Goal: Register for event/course

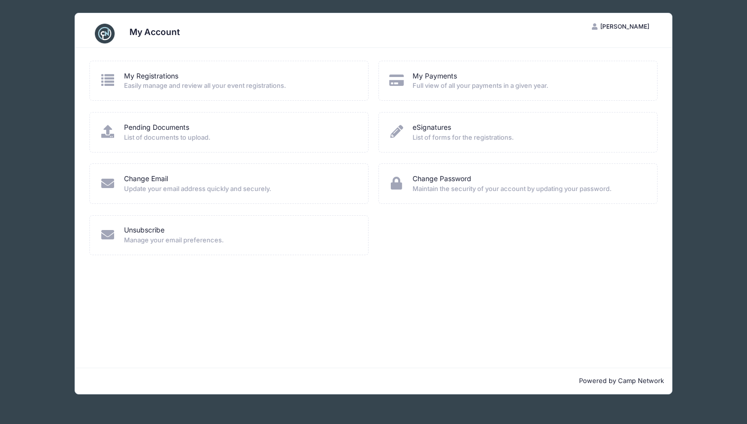
click at [109, 78] on icon at bounding box center [108, 80] width 16 height 13
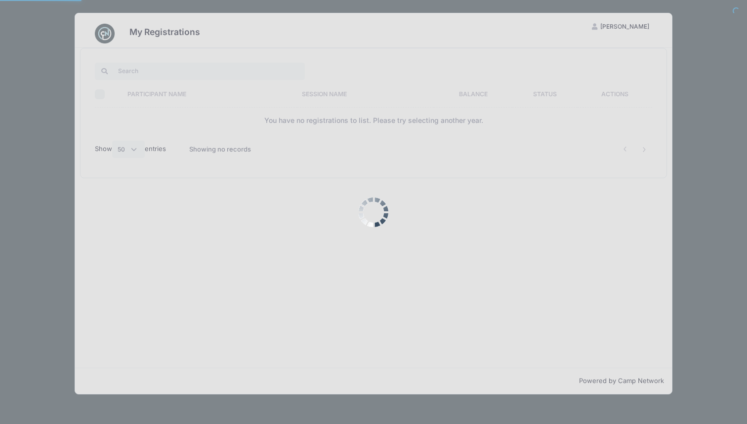
select select "50"
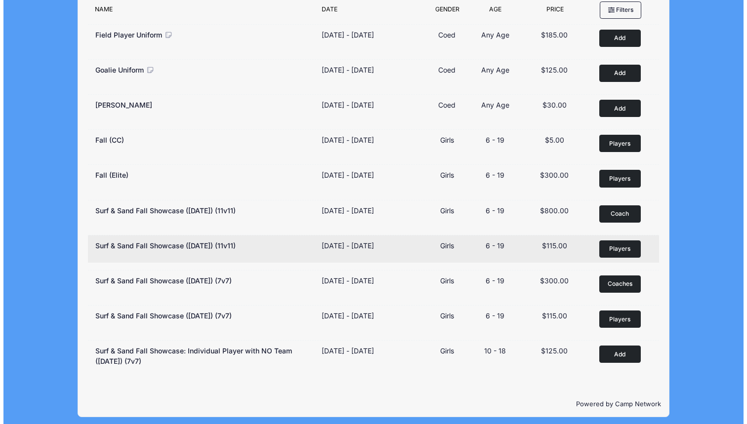
scroll to position [116, 0]
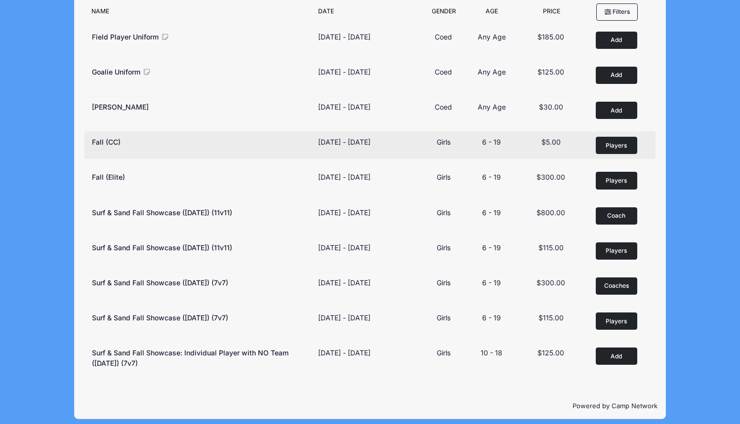
click at [619, 148] on span "Players" at bounding box center [616, 145] width 21 height 9
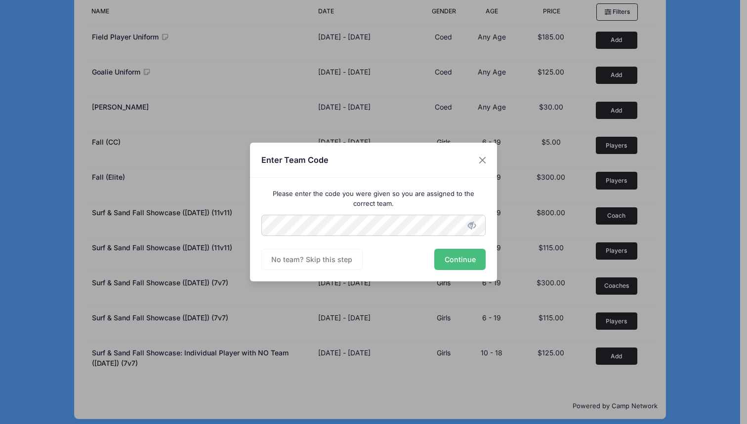
click at [470, 254] on button "Continue" at bounding box center [459, 259] width 51 height 21
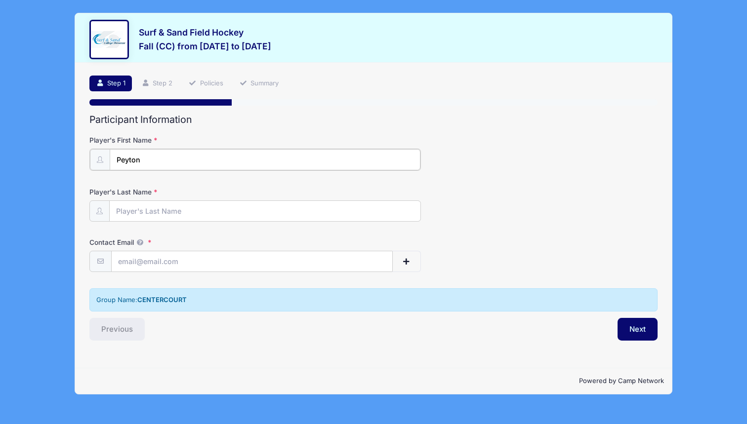
type input "Peyton"
type input "Segear"
type input "[EMAIL_ADDRESS][DOMAIN_NAME]"
click at [636, 324] on button "Next" at bounding box center [638, 328] width 40 height 23
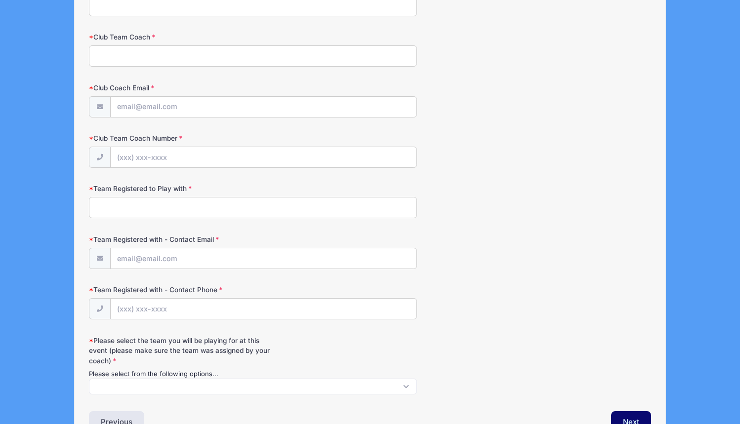
scroll to position [1055, 0]
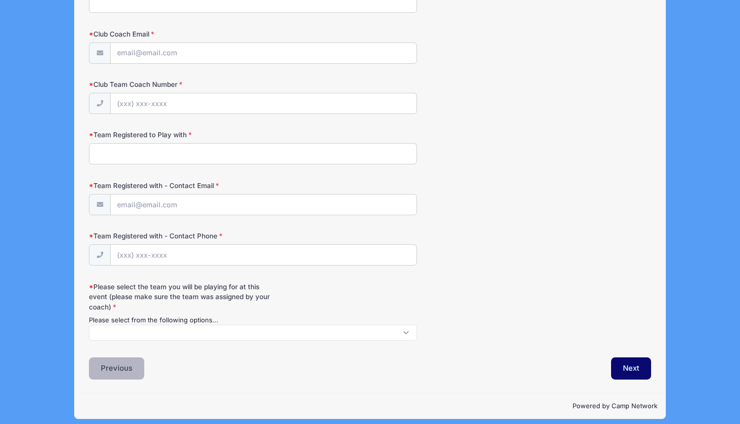
click at [116, 358] on button "Previous" at bounding box center [116, 369] width 55 height 23
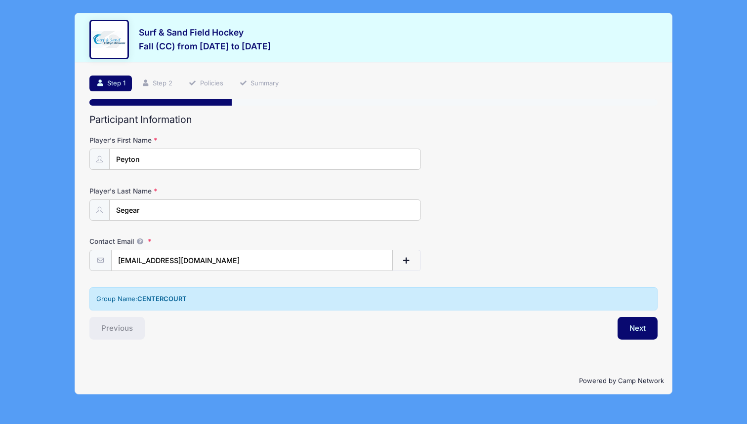
click at [161, 297] on strong "CENTERCOURT" at bounding box center [161, 299] width 49 height 8
click at [639, 328] on button "Next" at bounding box center [638, 328] width 40 height 23
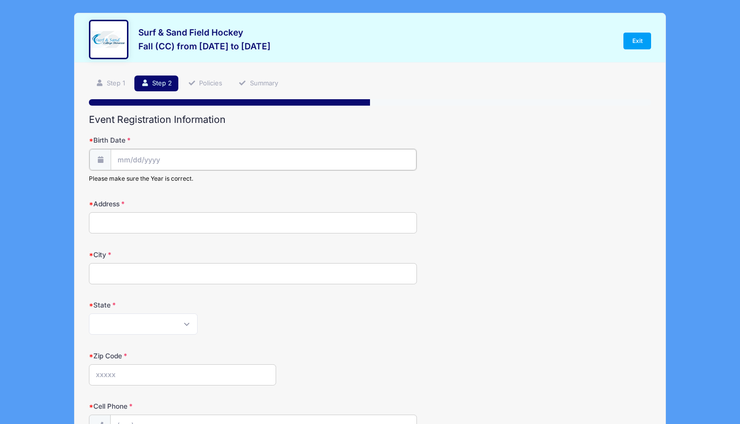
click at [177, 165] on input "Birth Date" at bounding box center [263, 159] width 305 height 21
click at [178, 160] on input "Birth Date" at bounding box center [263, 159] width 305 height 21
click at [122, 159] on input "Birth Date" at bounding box center [263, 159] width 305 height 21
select select "1"
click at [126, 295] on span "23" at bounding box center [126, 294] width 18 height 18
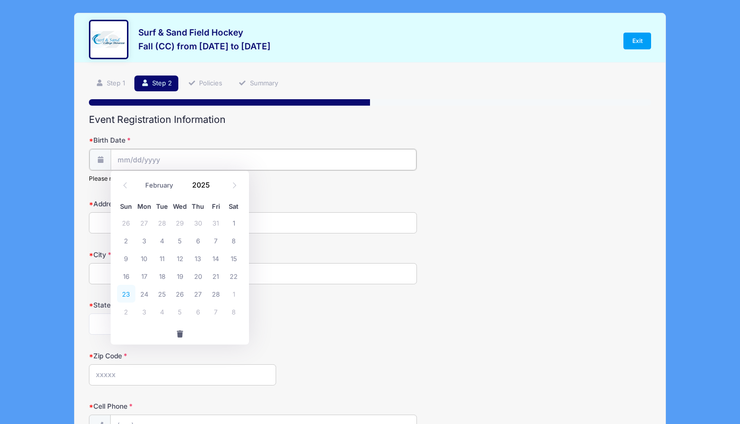
type input "[DATE]"
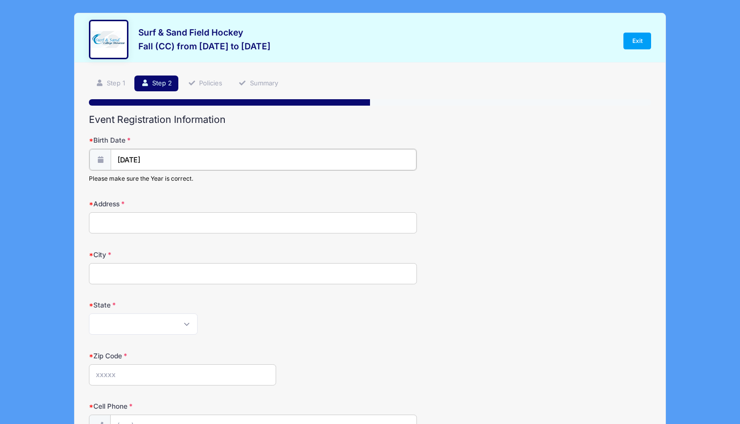
click at [167, 159] on input "[DATE]" at bounding box center [263, 159] width 305 height 21
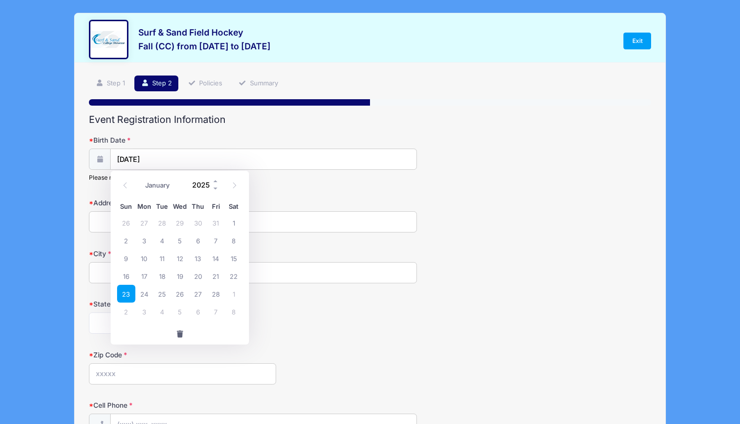
click at [193, 181] on input "2025" at bounding box center [203, 184] width 32 height 15
click at [163, 159] on input "[DATE]" at bounding box center [263, 159] width 305 height 21
click at [190, 182] on input "2025" at bounding box center [203, 184] width 32 height 15
click at [214, 189] on span at bounding box center [215, 188] width 7 height 7
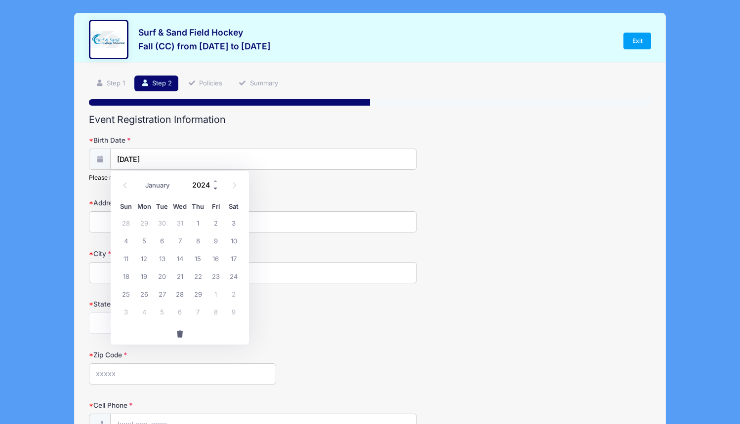
click at [214, 189] on span at bounding box center [215, 188] width 7 height 7
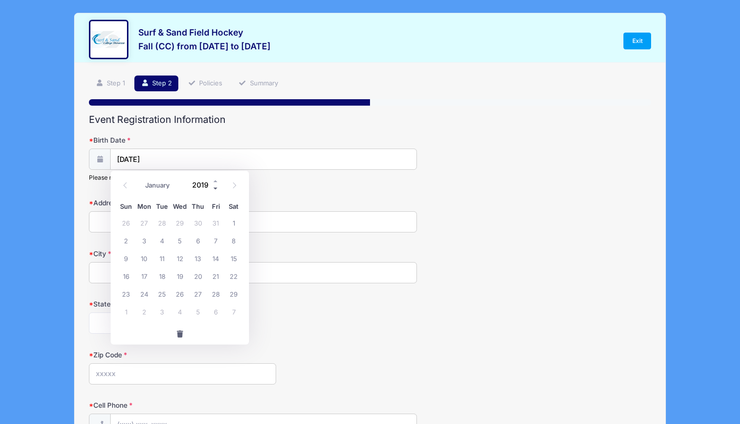
click at [214, 189] on span at bounding box center [215, 188] width 7 height 7
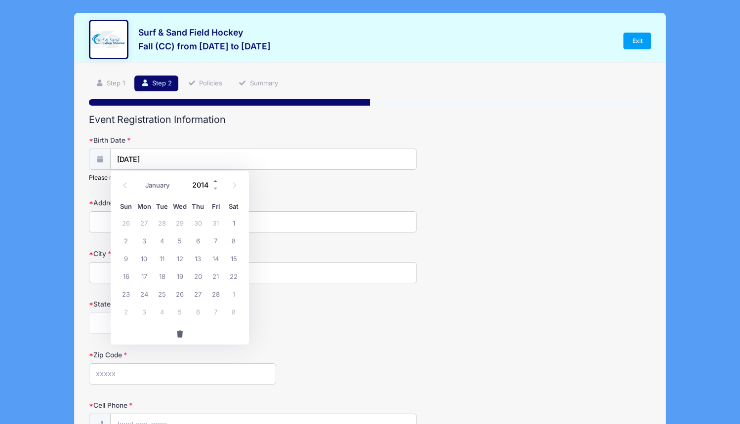
click at [215, 181] on span at bounding box center [215, 180] width 7 height 7
type input "2016"
click at [158, 274] on span "23" at bounding box center [162, 276] width 18 height 18
type input "[DATE]"
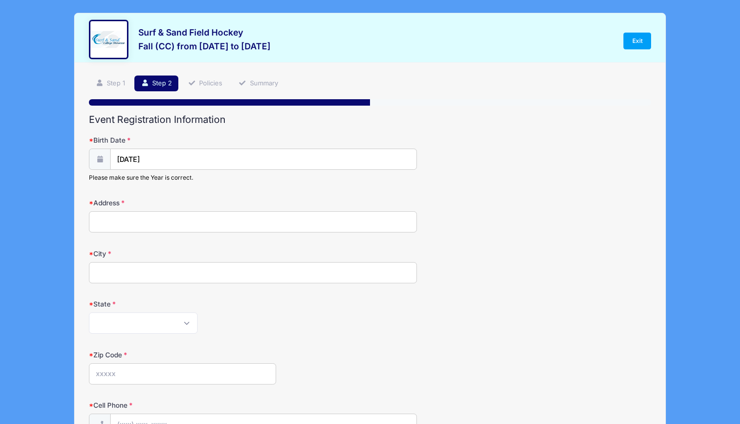
click at [159, 222] on input "Address" at bounding box center [253, 221] width 328 height 21
click at [407, 222] on input "Address" at bounding box center [253, 221] width 328 height 21
type input "[STREET_ADDRESS]"
type input "Summit"
select select "NJ"
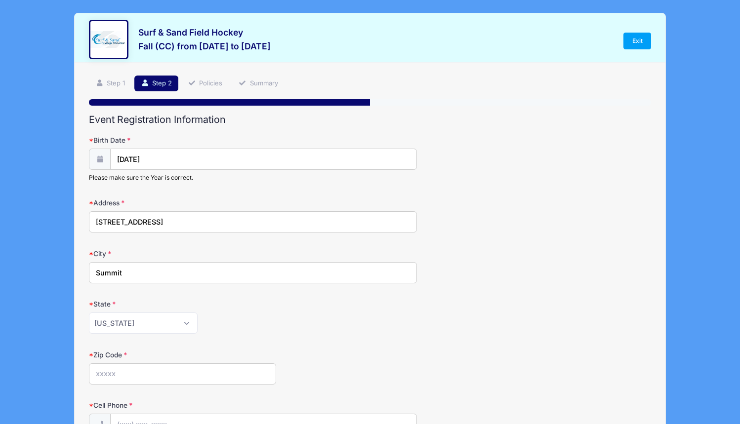
type input "Summit"
type input "07901"
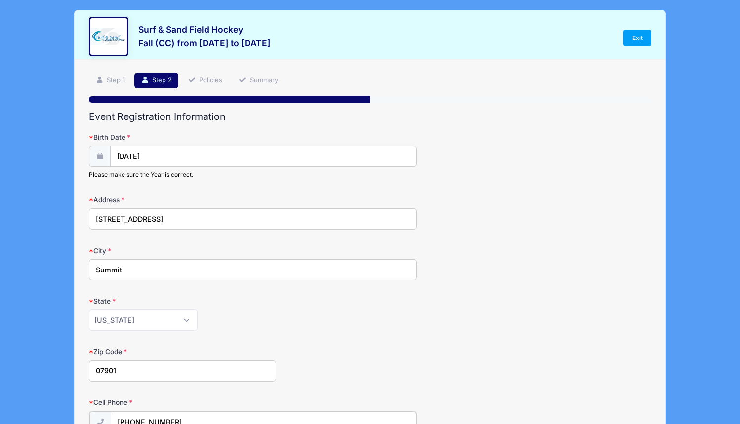
type input "[PHONE_NUMBER]"
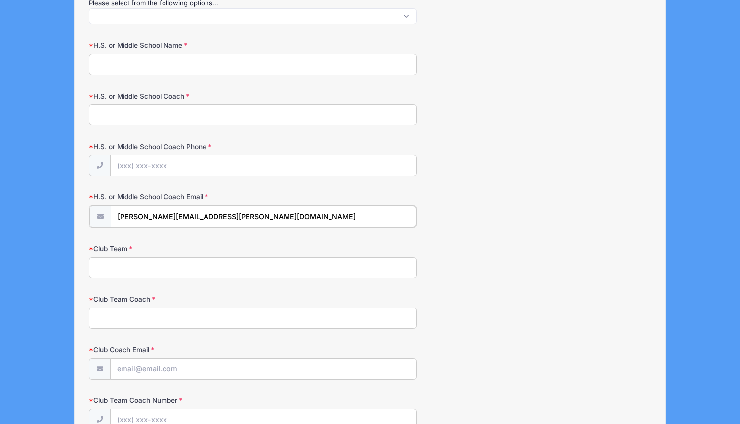
type input "[PERSON_NAME][EMAIL_ADDRESS][PERSON_NAME][DOMAIN_NAME]"
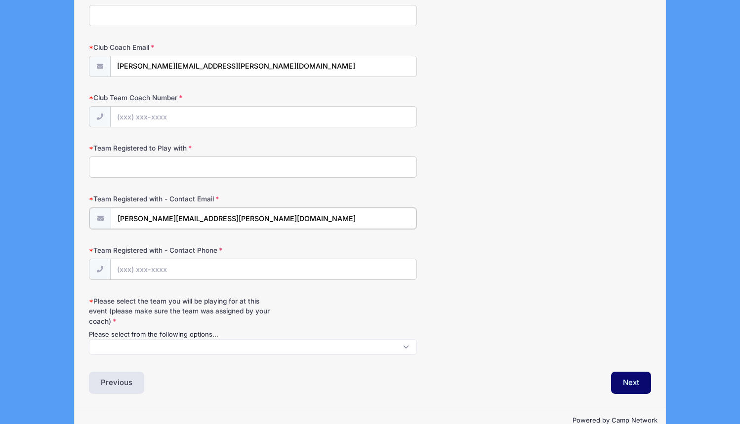
type input "[PERSON_NAME][EMAIL_ADDRESS][PERSON_NAME][DOMAIN_NAME]"
type input "[PHONE_NUMBER]"
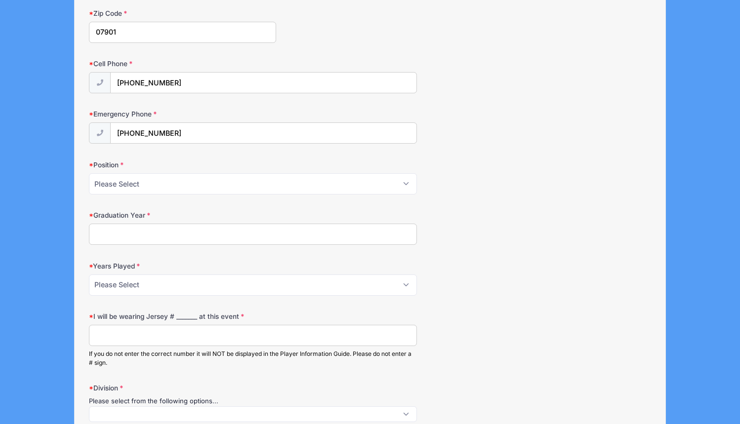
scroll to position [212, 0]
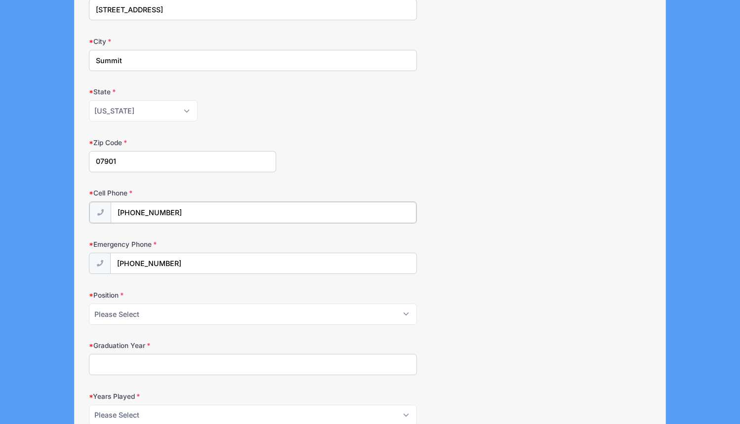
drag, startPoint x: 192, startPoint y: 211, endPoint x: 91, endPoint y: 207, distance: 100.9
drag, startPoint x: 175, startPoint y: 263, endPoint x: 97, endPoint y: 256, distance: 78.9
drag, startPoint x: 145, startPoint y: 209, endPoint x: 102, endPoint y: 204, distance: 43.3
click at [102, 204] on div "[PHONE_NUMBER]" at bounding box center [253, 213] width 328 height 22
type input "[PHONE_NUMBER]"
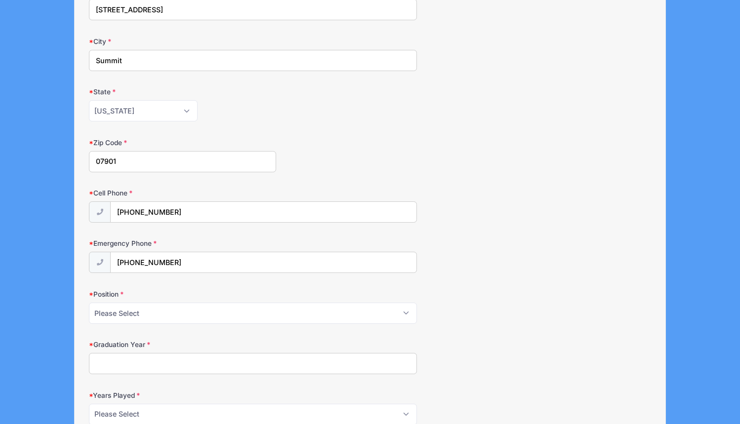
drag, startPoint x: 138, startPoint y: 298, endPoint x: 135, endPoint y: 307, distance: 9.2
click at [138, 299] on div "Position Please Select Forward Midfielder Fullback Goalie" at bounding box center [370, 307] width 562 height 35
select select "Midfielder"
click at [124, 354] on input "Graduation Year" at bounding box center [253, 363] width 328 height 21
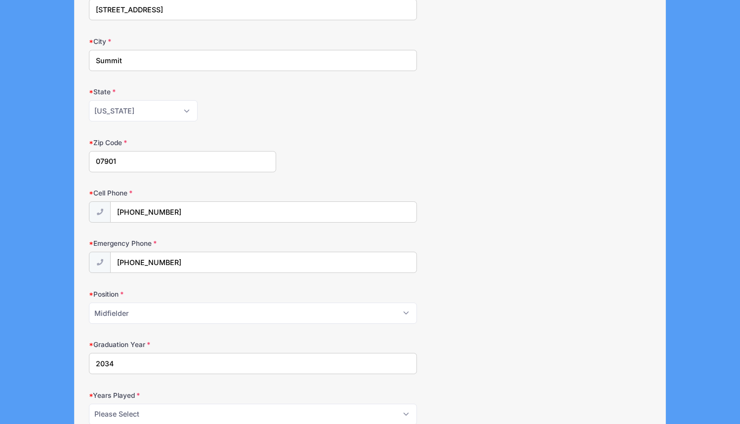
type input "2034"
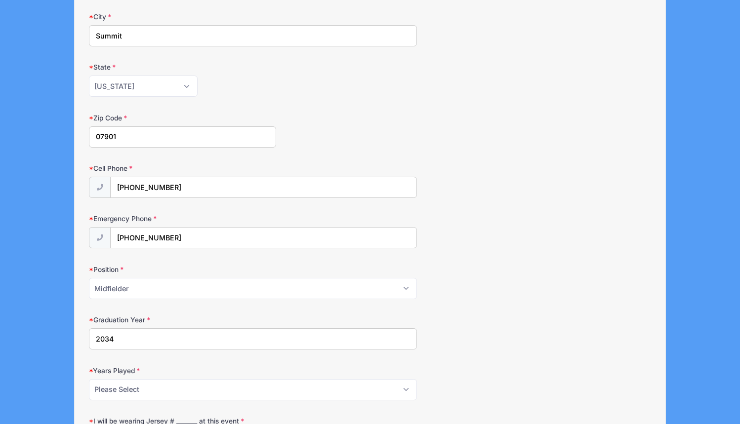
scroll to position [270, 0]
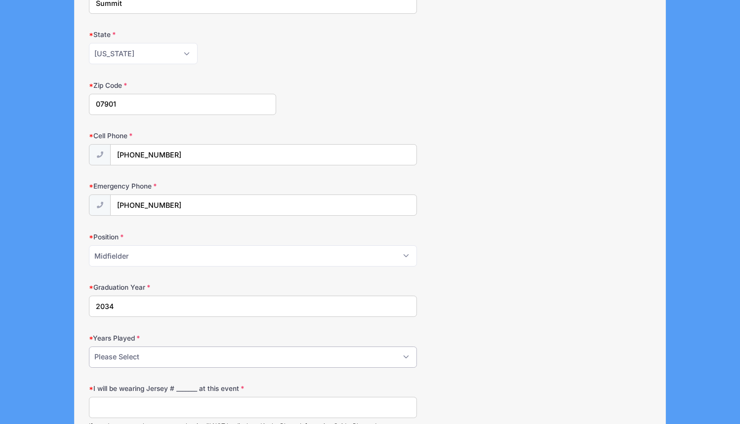
select select "3"
click at [479, 361] on div "Years Played Please Select 1 2 3 4 5 6 7 8 9 10+" at bounding box center [370, 350] width 562 height 35
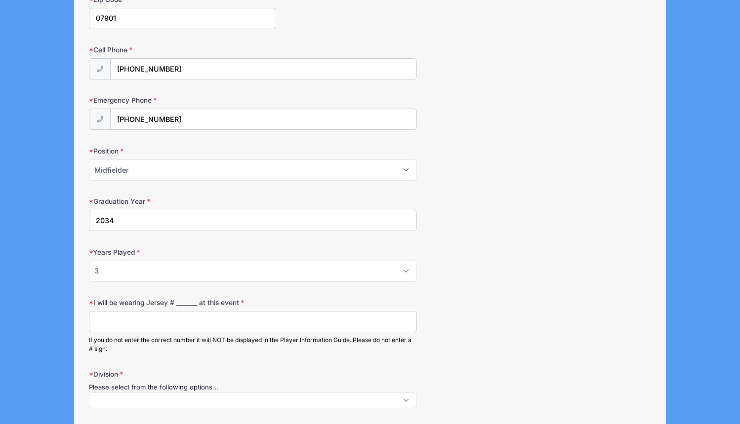
scroll to position [449, 0]
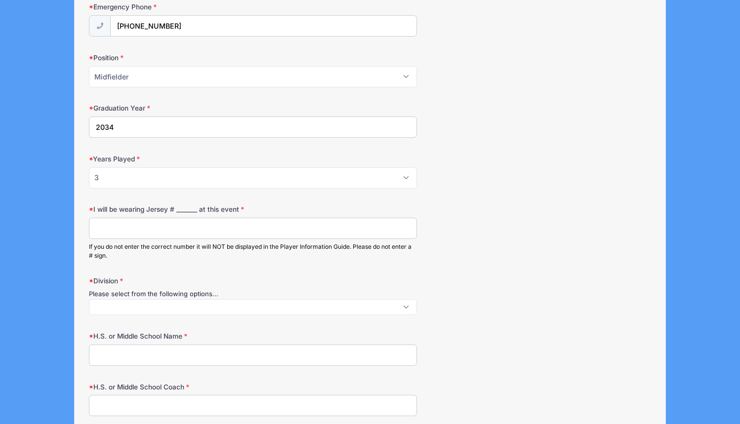
click at [361, 231] on input "I will be wearing Jersey # _______ at this event" at bounding box center [253, 228] width 328 height 21
type input "30"
click at [408, 299] on span at bounding box center [253, 307] width 328 height 16
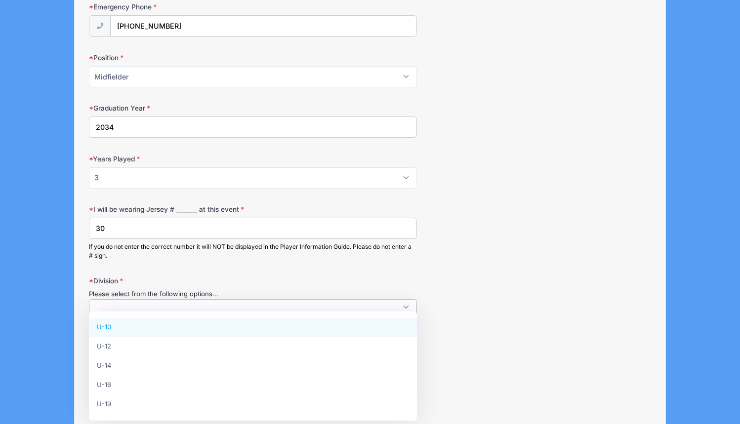
select select "U-10"
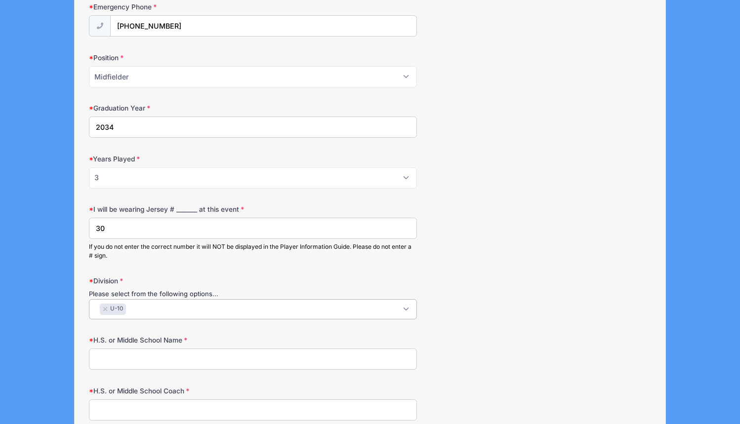
click at [589, 326] on form "Birth Date [DATE] Please make sure the Year is correct. Address [STREET_ADDRESS…" at bounding box center [370, 318] width 562 height 1265
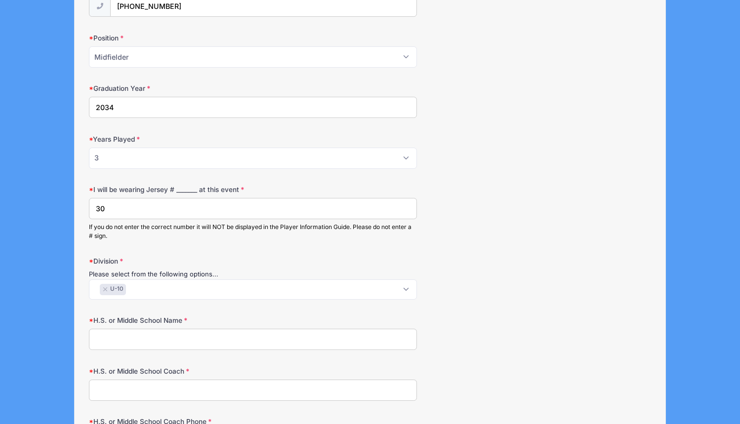
scroll to position [491, 0]
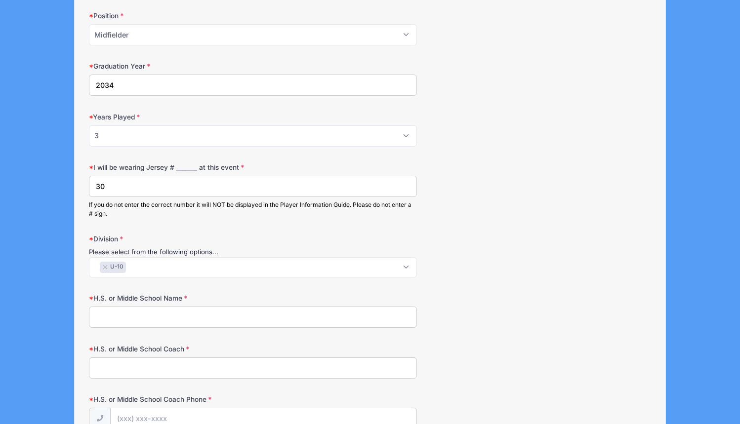
click at [373, 312] on input "H.S. or Middle School Name" at bounding box center [253, 317] width 328 height 21
type input "N/A"
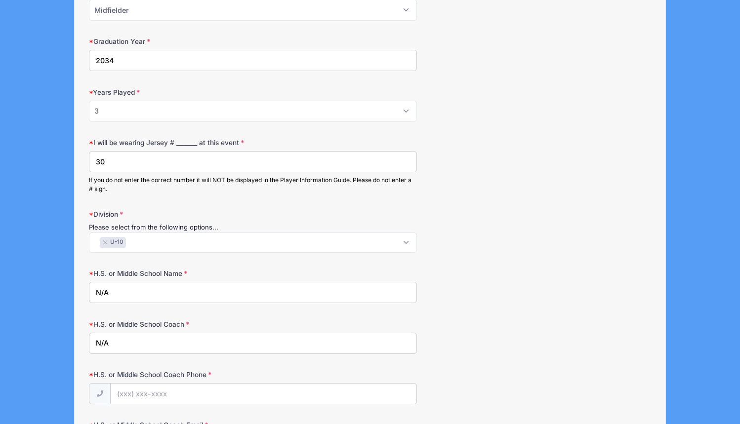
scroll to position [549, 0]
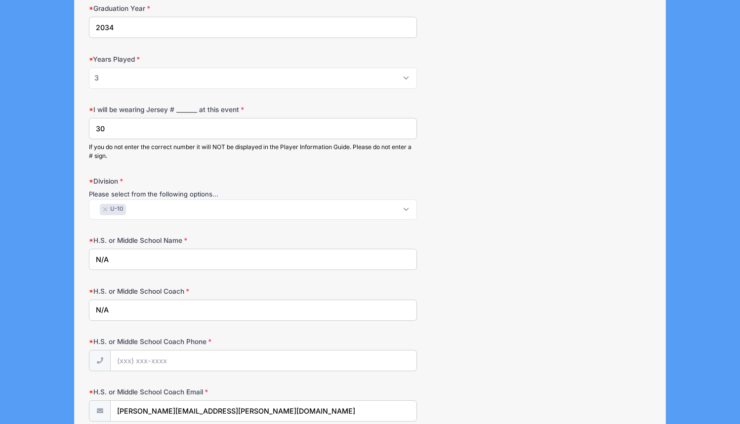
type input "N/A"
type input "(000) 000-0000"
click at [584, 262] on div "H.S. or Middle School Name N/A" at bounding box center [370, 253] width 562 height 35
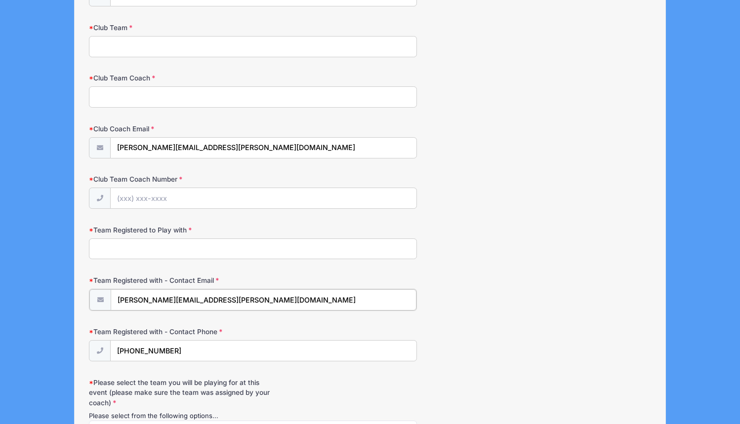
drag, startPoint x: 240, startPoint y: 294, endPoint x: 72, endPoint y: 288, distance: 168.1
type input "______"
type input "_"
type input "(000) 000-0000"
click at [482, 201] on div "Club Team Coach Number" at bounding box center [370, 191] width 562 height 35
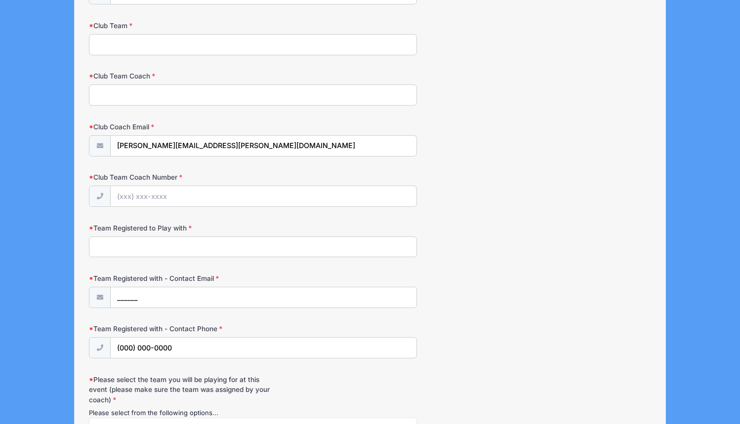
scroll to position [1059, 0]
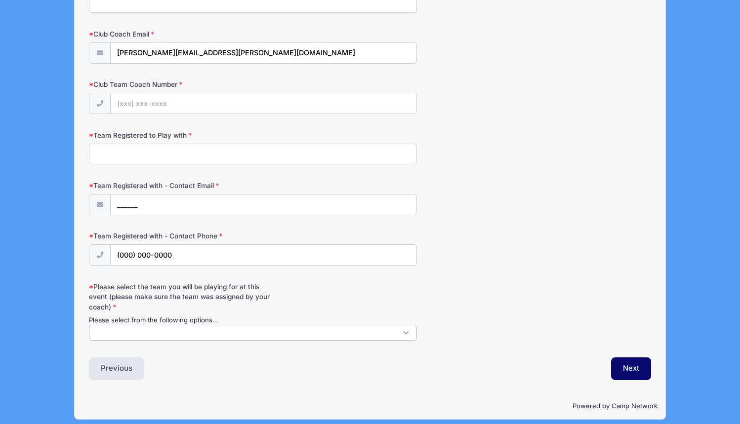
click at [376, 325] on span at bounding box center [253, 333] width 328 height 16
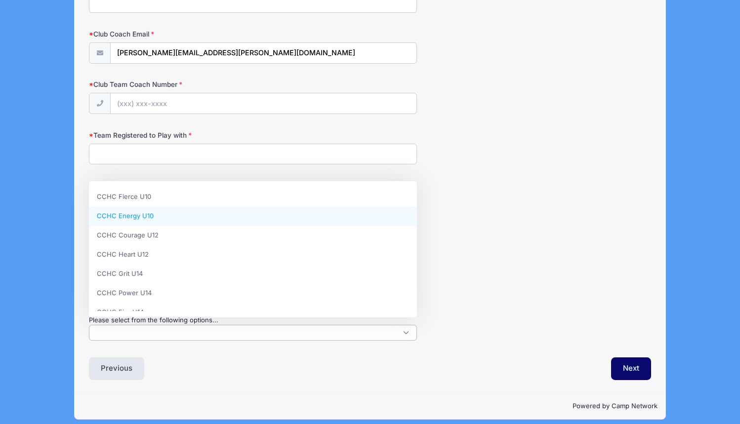
select select "CCHC Energy U10"
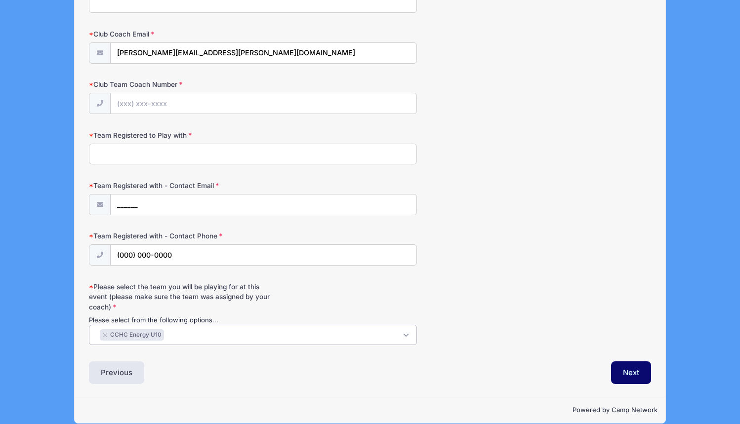
click at [514, 256] on div "Team Registered with - Contact Phone (000) 000-0000" at bounding box center [370, 248] width 562 height 35
click at [365, 149] on input "Team Registered to Play with" at bounding box center [253, 154] width 328 height 21
type input "_________"
click at [496, 86] on div "Club Team Coach Number" at bounding box center [370, 97] width 562 height 35
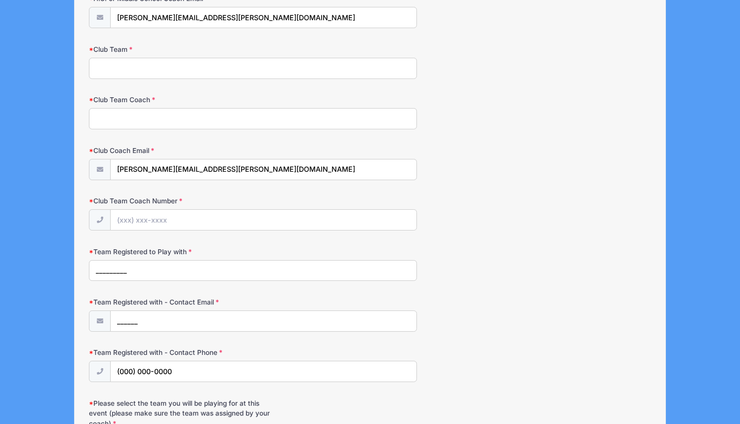
scroll to position [775, 0]
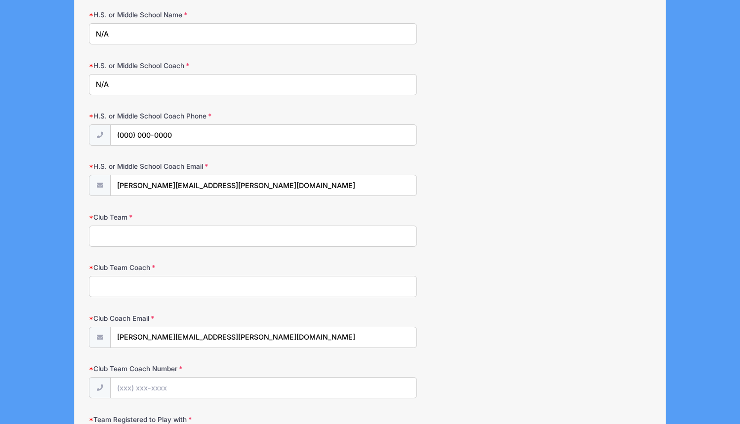
click at [212, 226] on input "Club Team" at bounding box center [253, 236] width 328 height 21
paste input "CFHC ENERGY"
type input "CFHC ENERGY"
click at [196, 276] on input "Club Team Coach" at bounding box center [253, 286] width 328 height 21
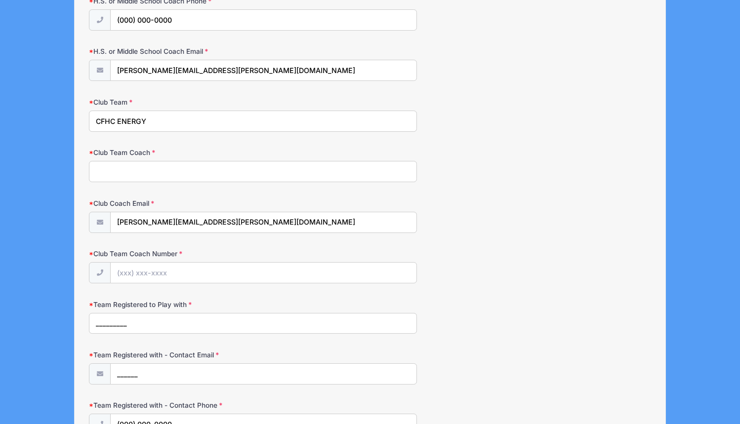
scroll to position [1063, 0]
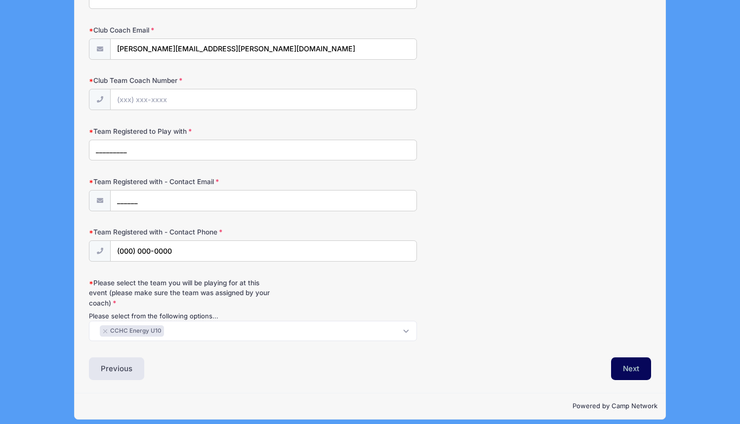
click at [632, 358] on button "Next" at bounding box center [631, 369] width 40 height 23
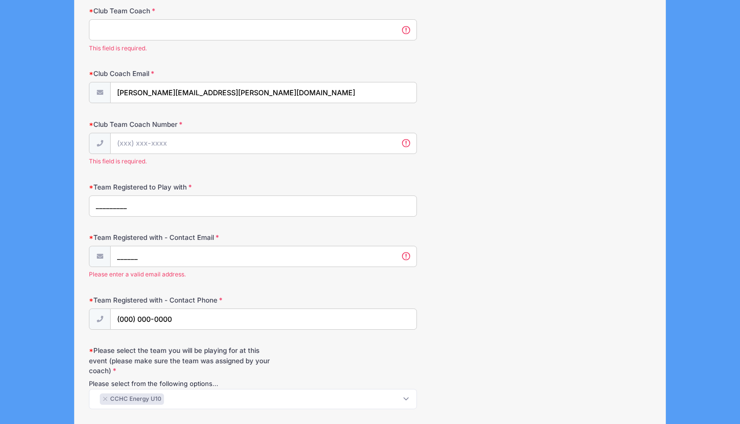
scroll to position [1099, 0]
